Goal: Navigation & Orientation: Find specific page/section

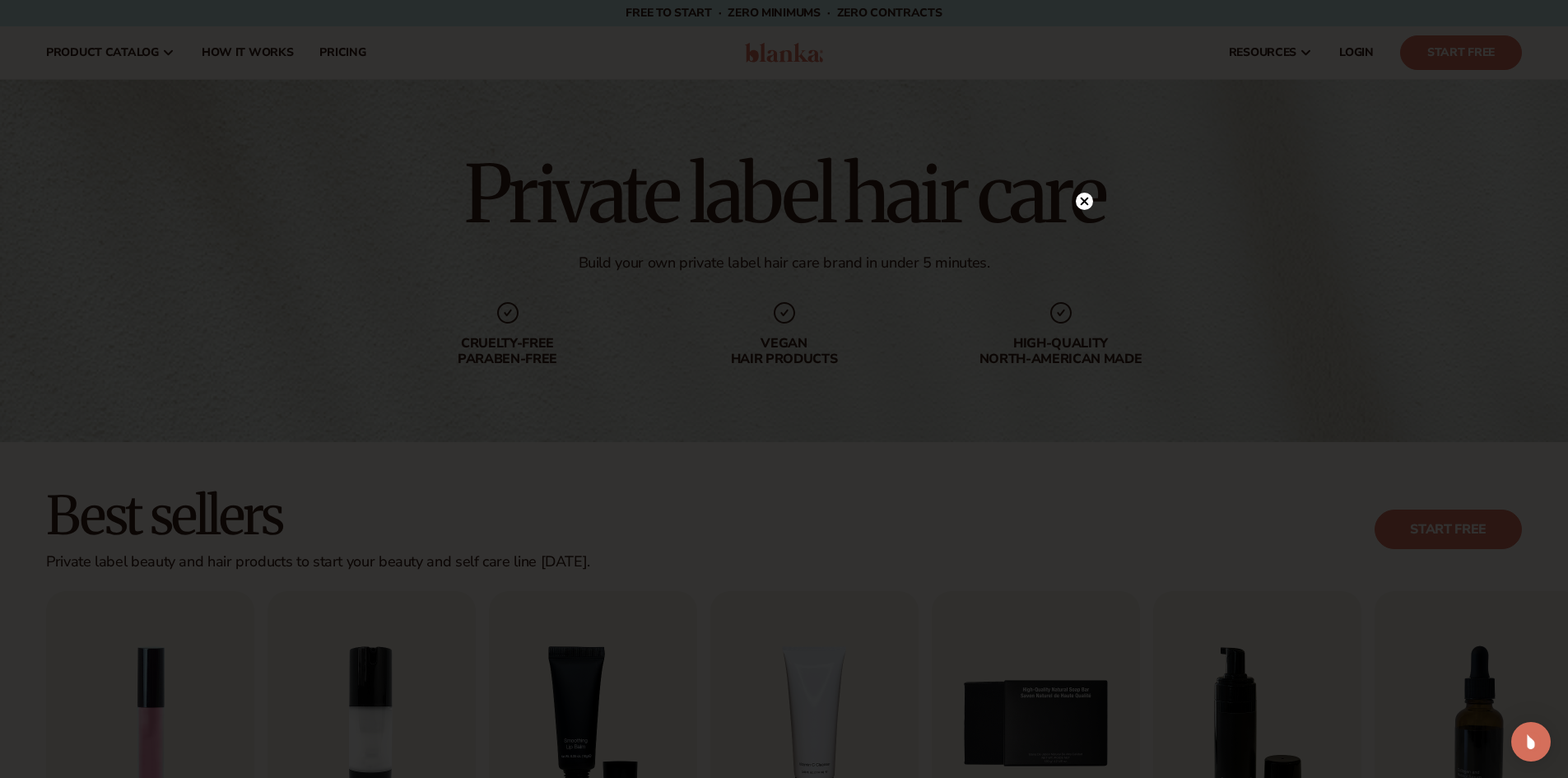
click at [1086, 201] on icon at bounding box center [1085, 201] width 8 height 8
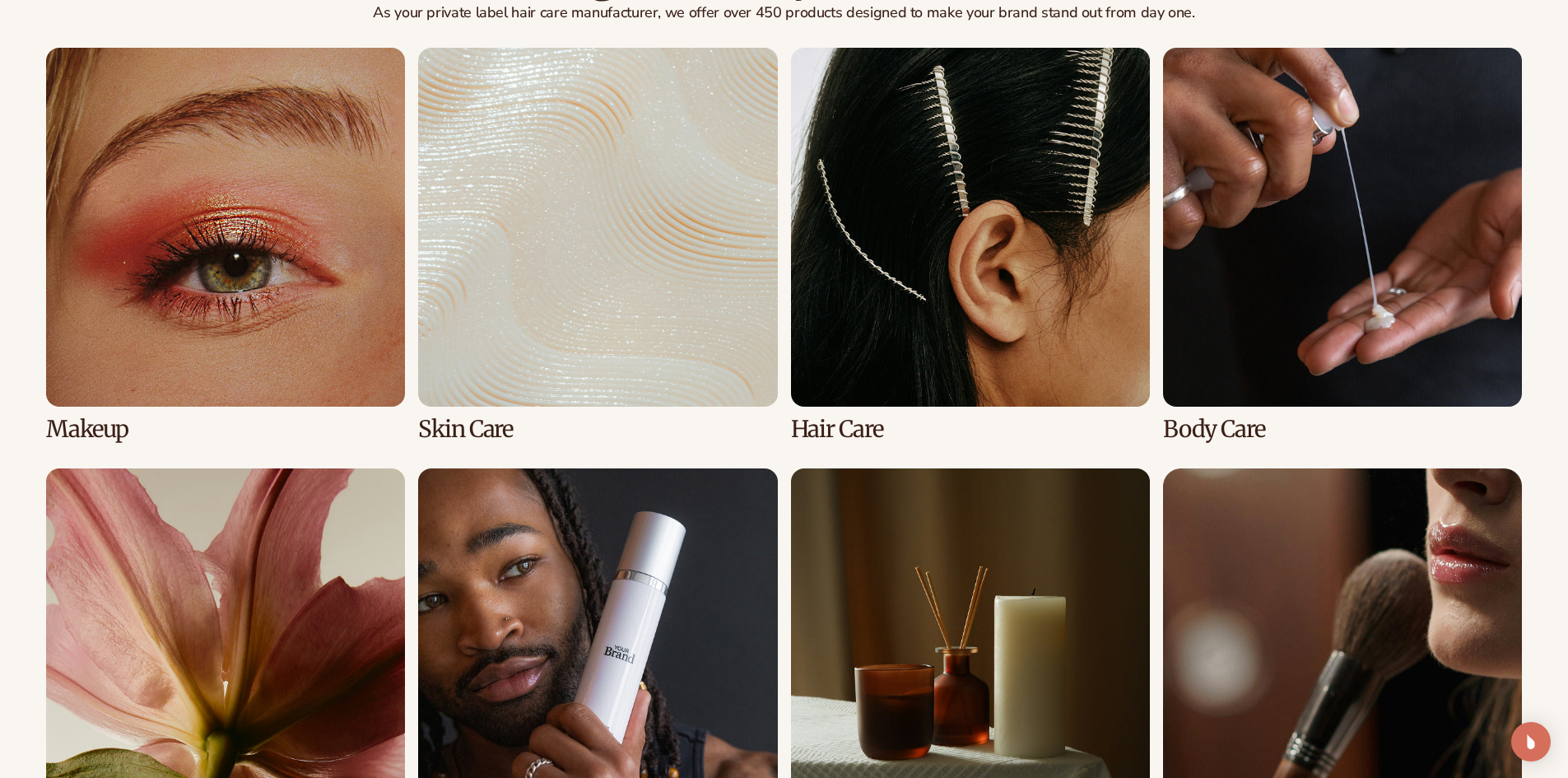
scroll to position [1400, 0]
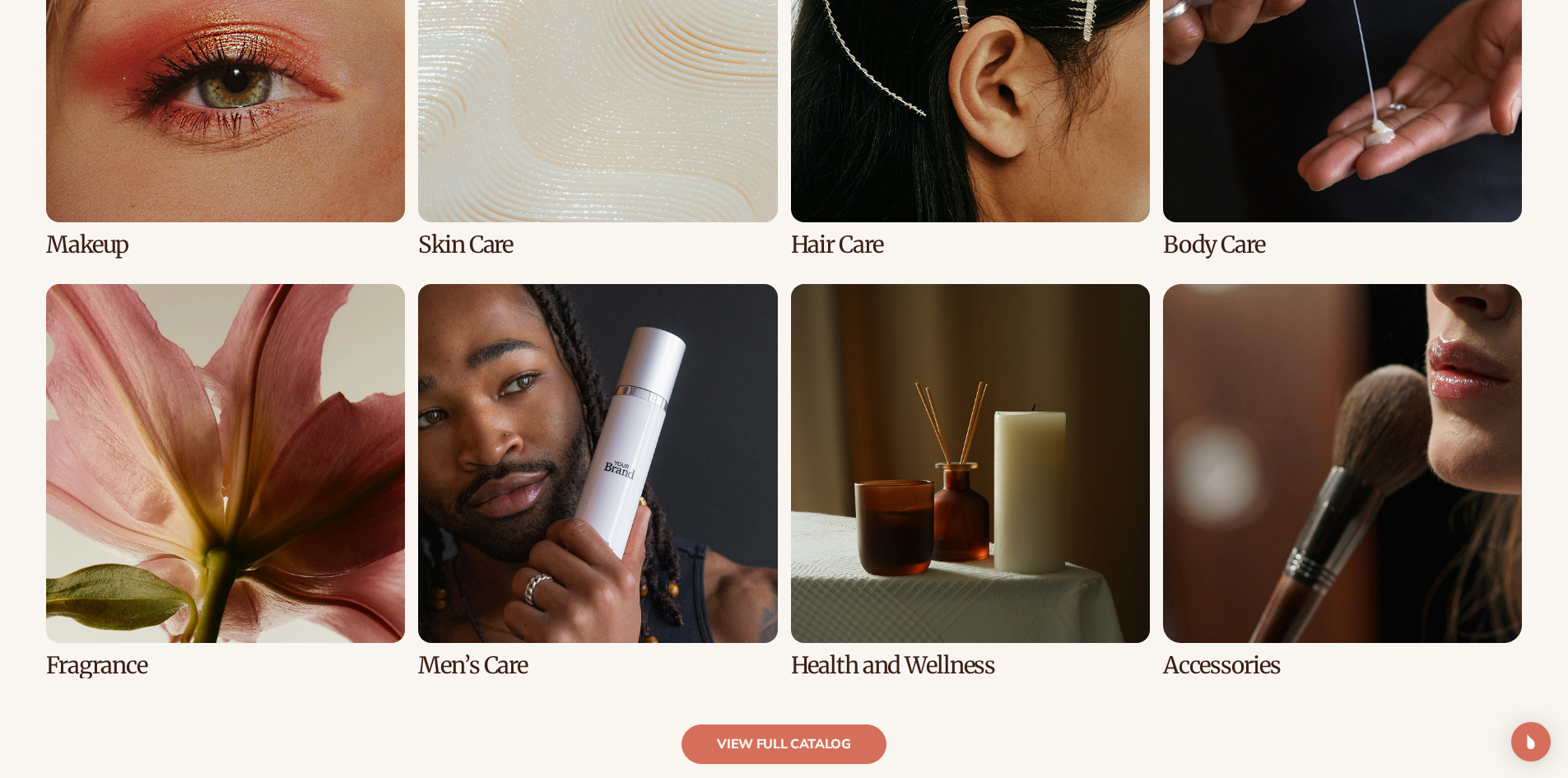
click at [923, 176] on link "3 / 8" at bounding box center [970, 60] width 359 height 394
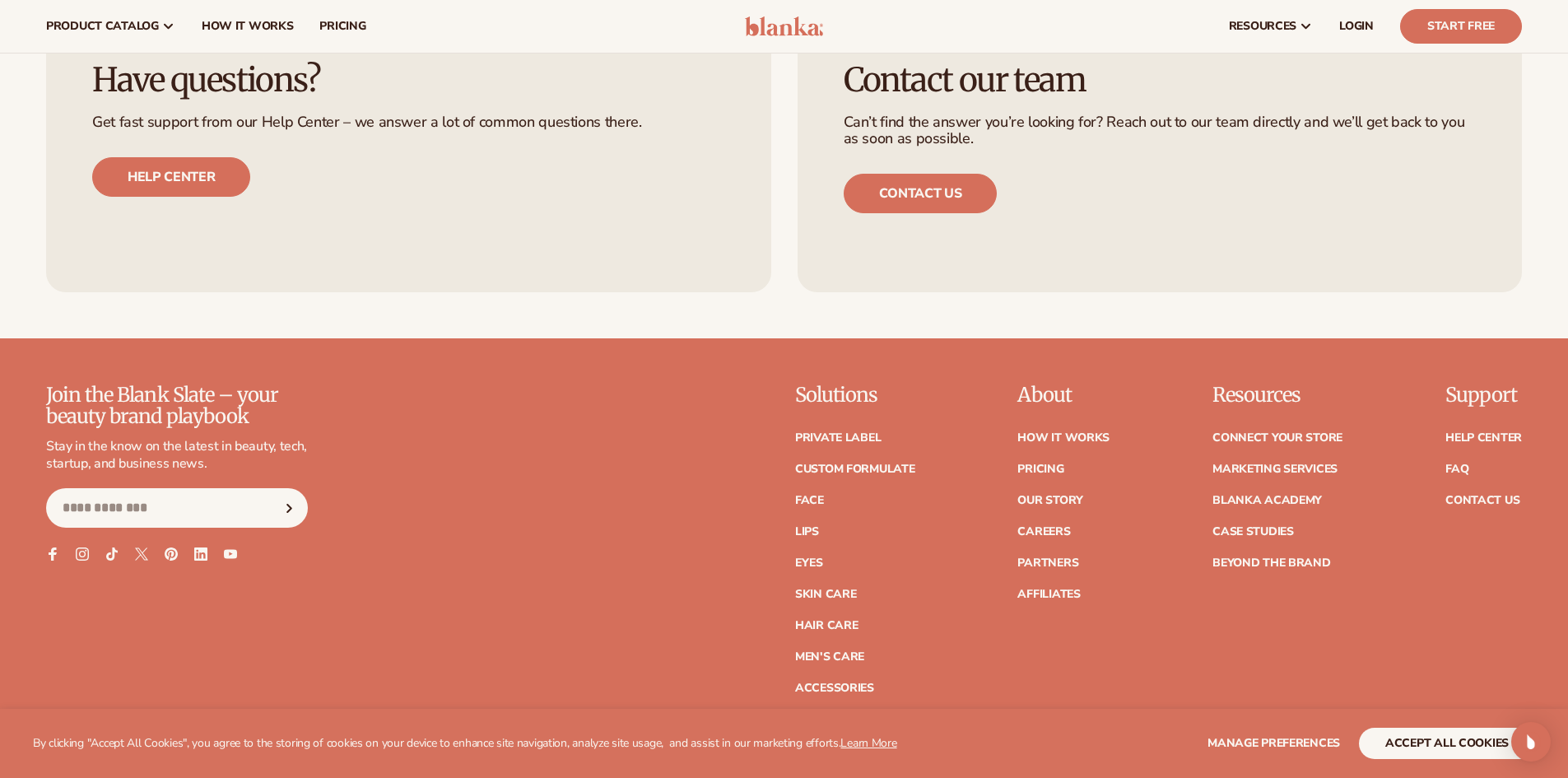
scroll to position [2717, 0]
